Goal: Task Accomplishment & Management: Use online tool/utility

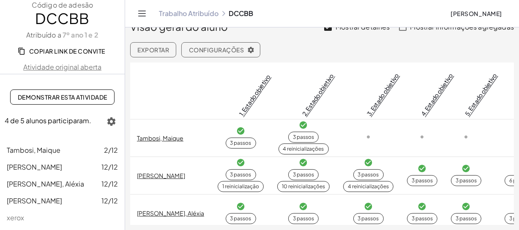
click at [156, 49] on font "Exportar" at bounding box center [153, 50] width 32 height 8
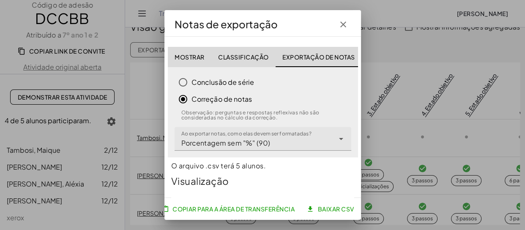
scroll to position [0, 5]
click at [244, 56] on font "Classificação" at bounding box center [239, 57] width 50 height 8
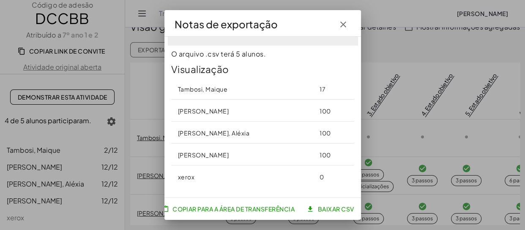
scroll to position [81, 0]
click at [345, 24] on icon "button" at bounding box center [343, 24] width 10 height 10
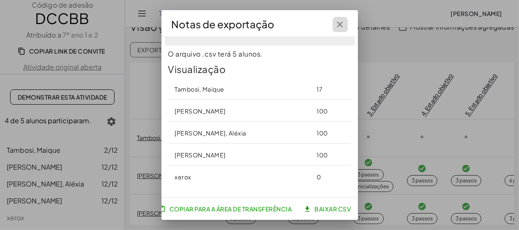
scroll to position [0, 0]
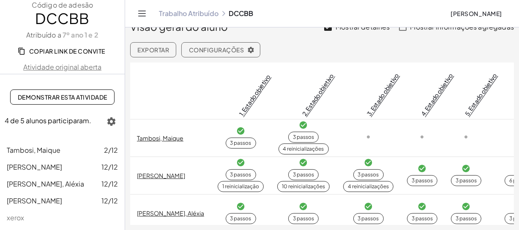
click at [161, 53] on button "Exportar" at bounding box center [153, 49] width 46 height 15
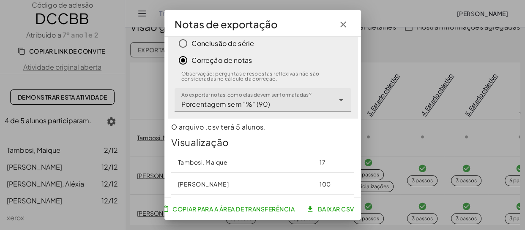
scroll to position [38, 0]
click at [340, 99] on icon at bounding box center [341, 101] width 10 height 10
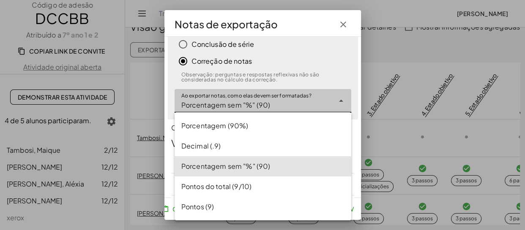
click at [194, 203] on div "Pontos (9)" at bounding box center [262, 207] width 163 height 10
type input "******"
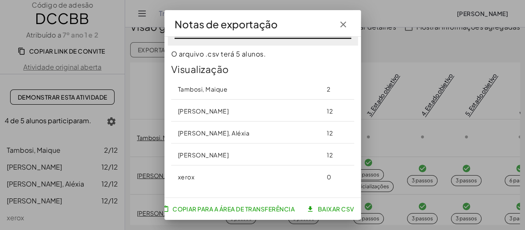
scroll to position [118, 0]
click at [345, 23] on icon "button" at bounding box center [343, 24] width 10 height 10
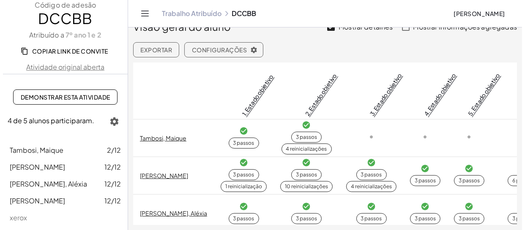
scroll to position [0, 0]
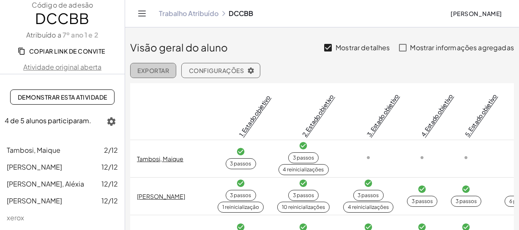
click at [159, 70] on font "Exportar" at bounding box center [153, 71] width 32 height 8
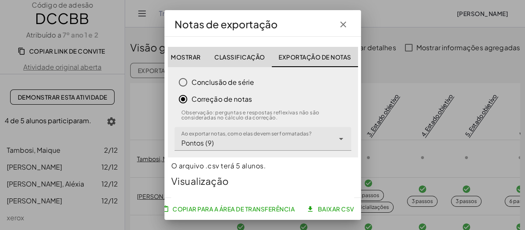
scroll to position [0, 5]
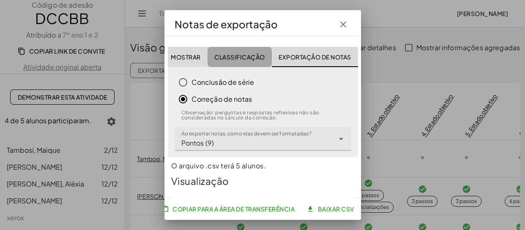
click at [233, 61] on button "Classificação" at bounding box center [239, 57] width 64 height 20
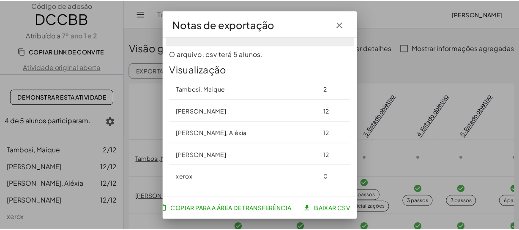
scroll to position [81, 0]
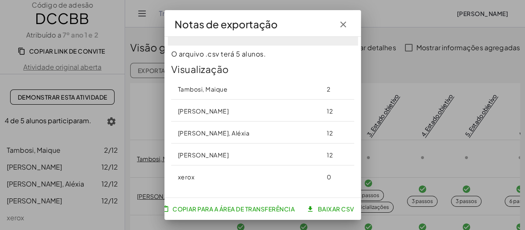
click at [344, 23] on icon "button" at bounding box center [343, 24] width 10 height 10
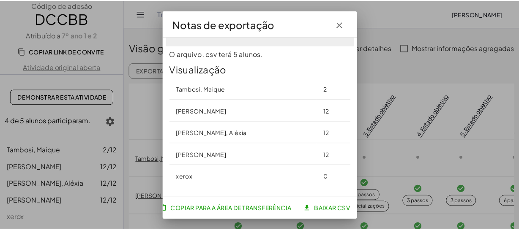
scroll to position [0, 0]
